Goal: Book appointment/travel/reservation

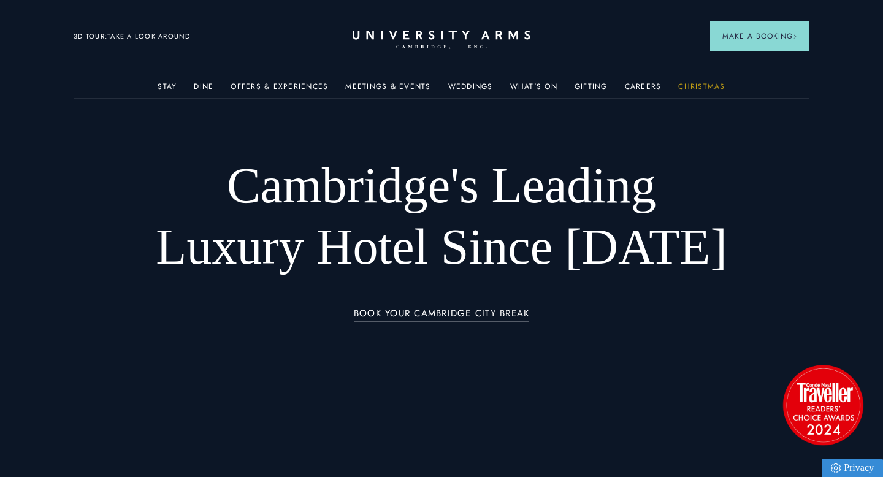
click at [678, 86] on link "Christmas" at bounding box center [701, 90] width 47 height 16
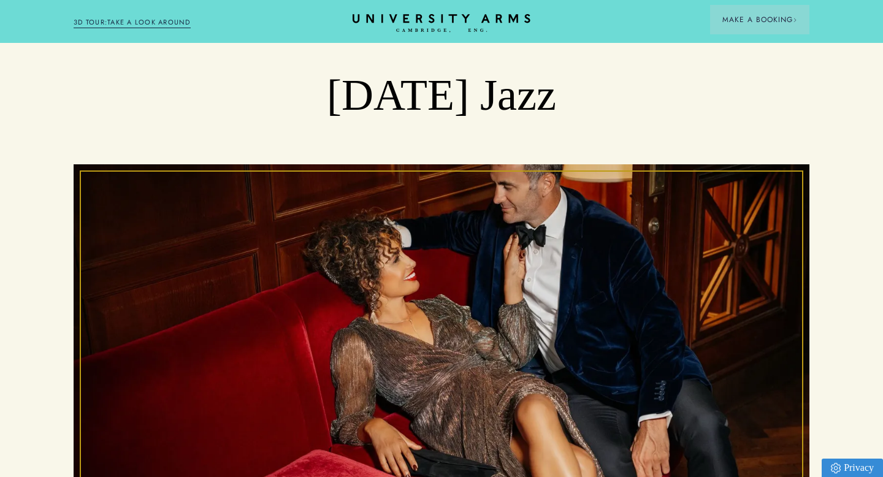
scroll to position [302, 0]
